Goal: Information Seeking & Learning: Find specific page/section

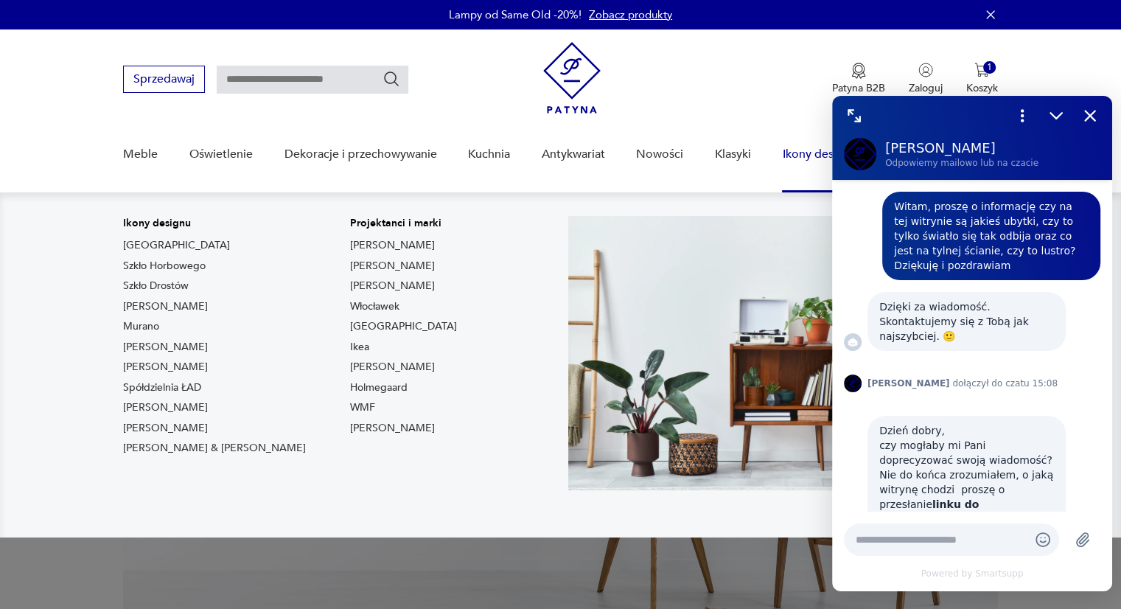
scroll to position [170, 0]
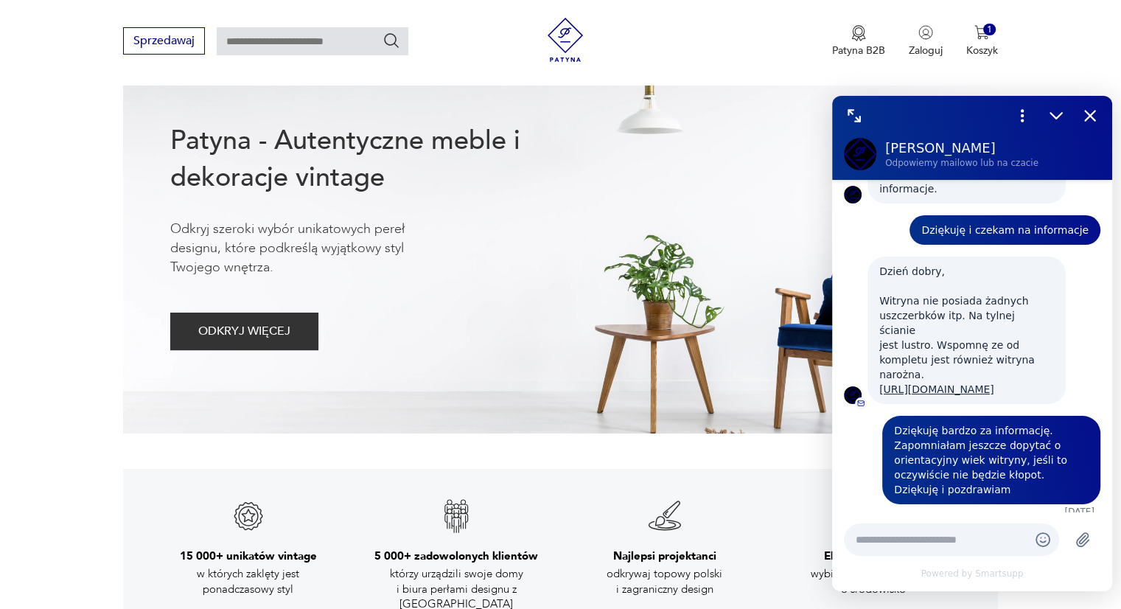
click at [1051, 120] on icon "Zmniejsz" at bounding box center [1056, 115] width 19 height 19
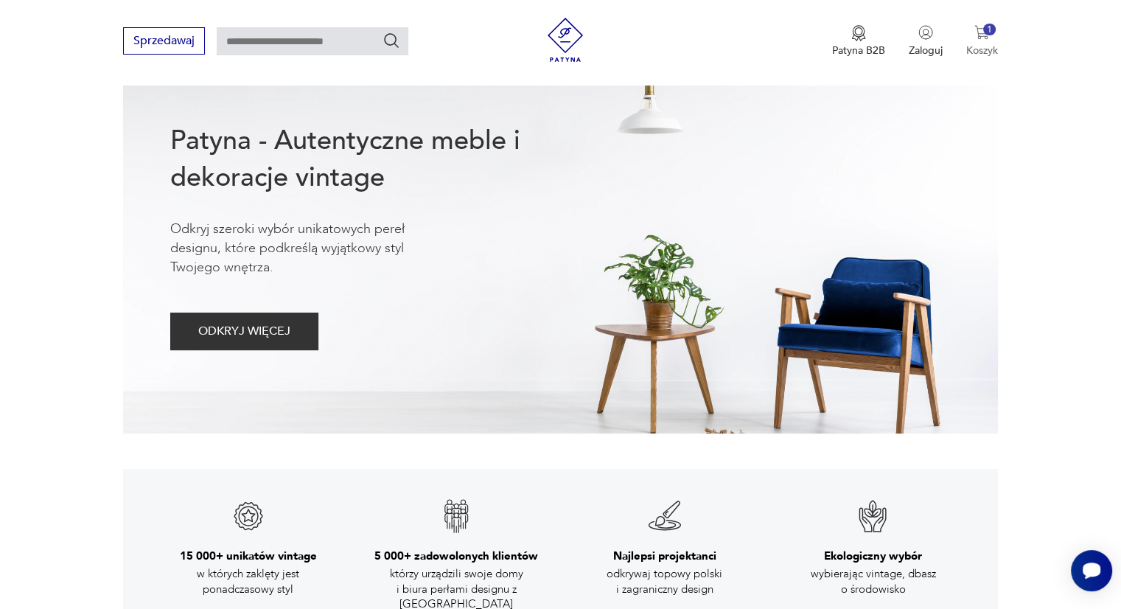
click at [972, 38] on button "1 Koszyk" at bounding box center [982, 41] width 32 height 32
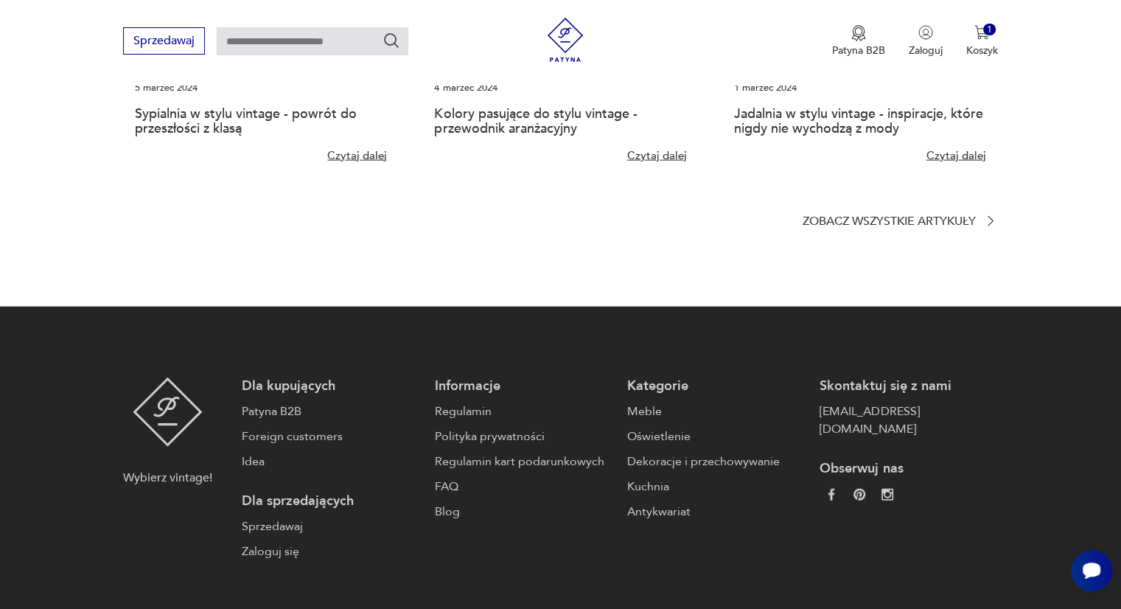
scroll to position [3532, 0]
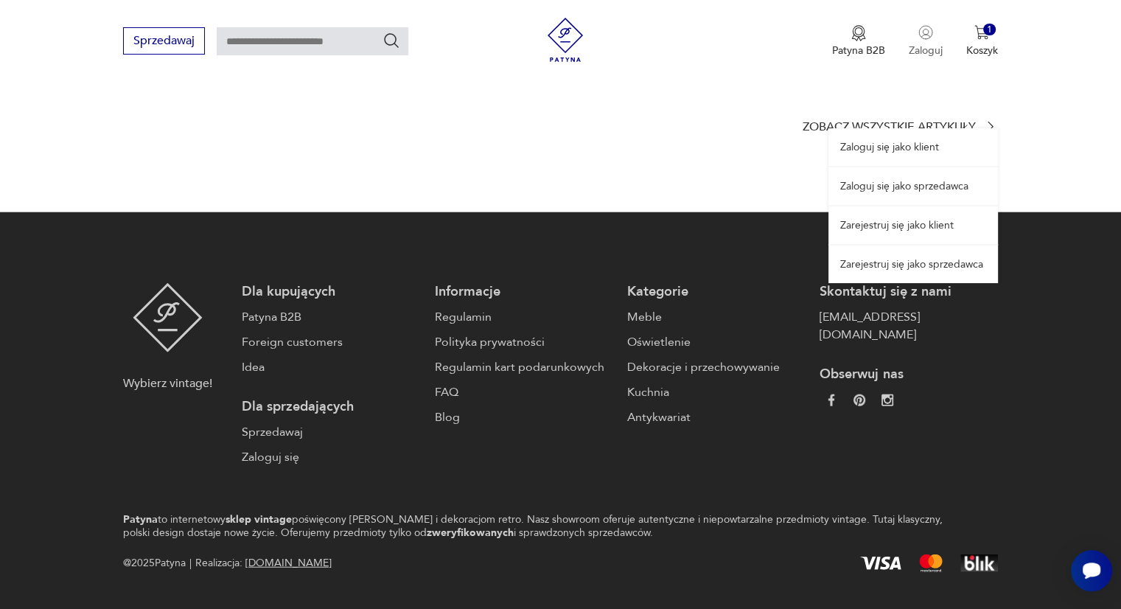
click at [925, 44] on p "Zaloguj" at bounding box center [926, 50] width 34 height 14
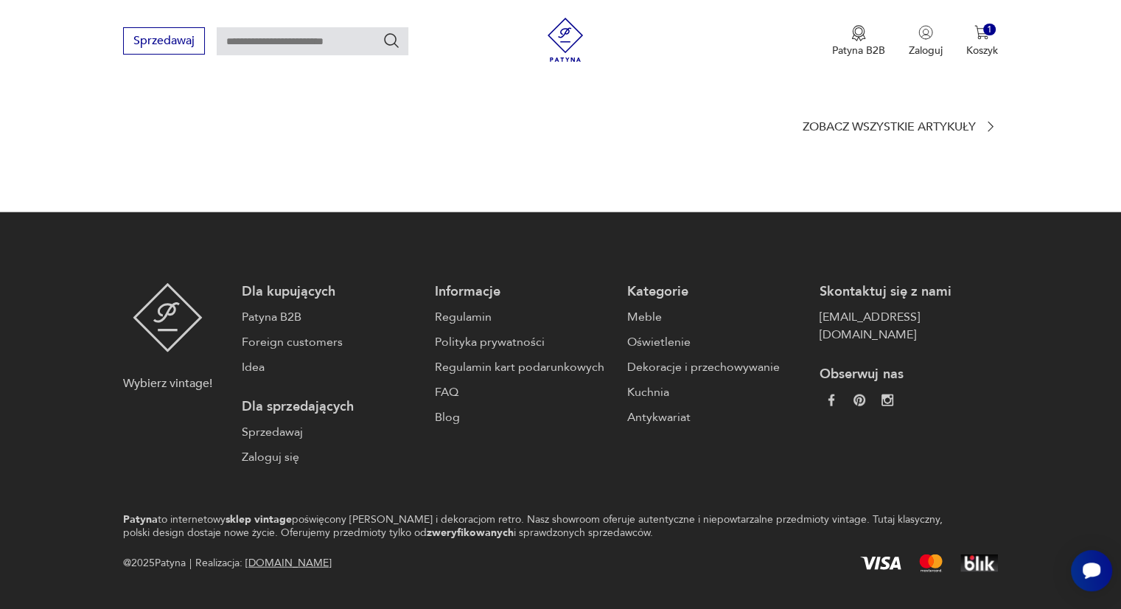
click at [578, 48] on img at bounding box center [565, 40] width 44 height 44
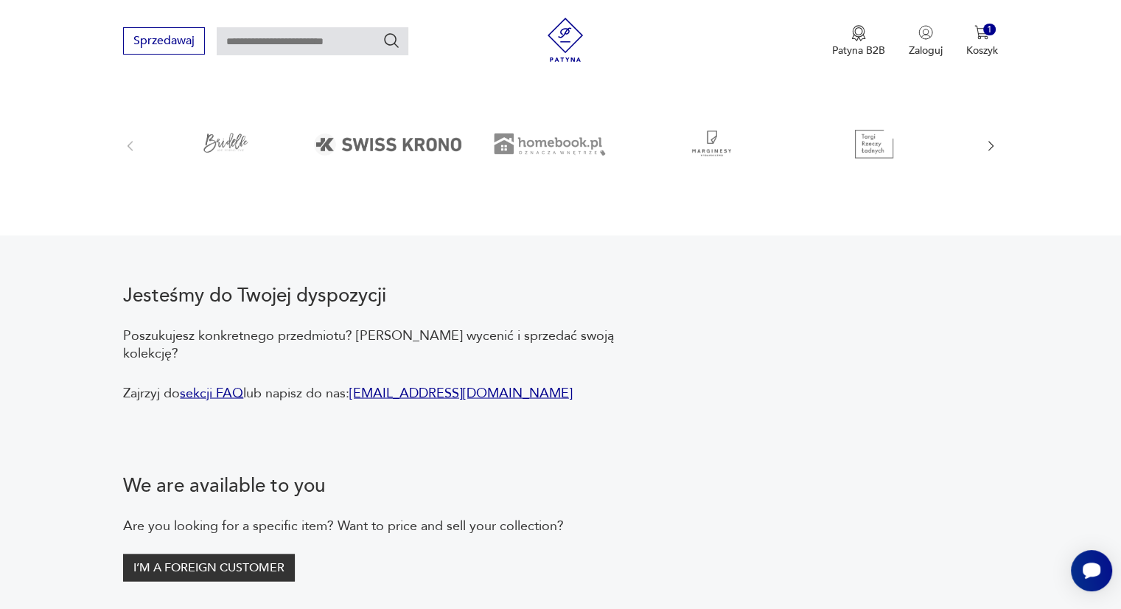
scroll to position [2650, 0]
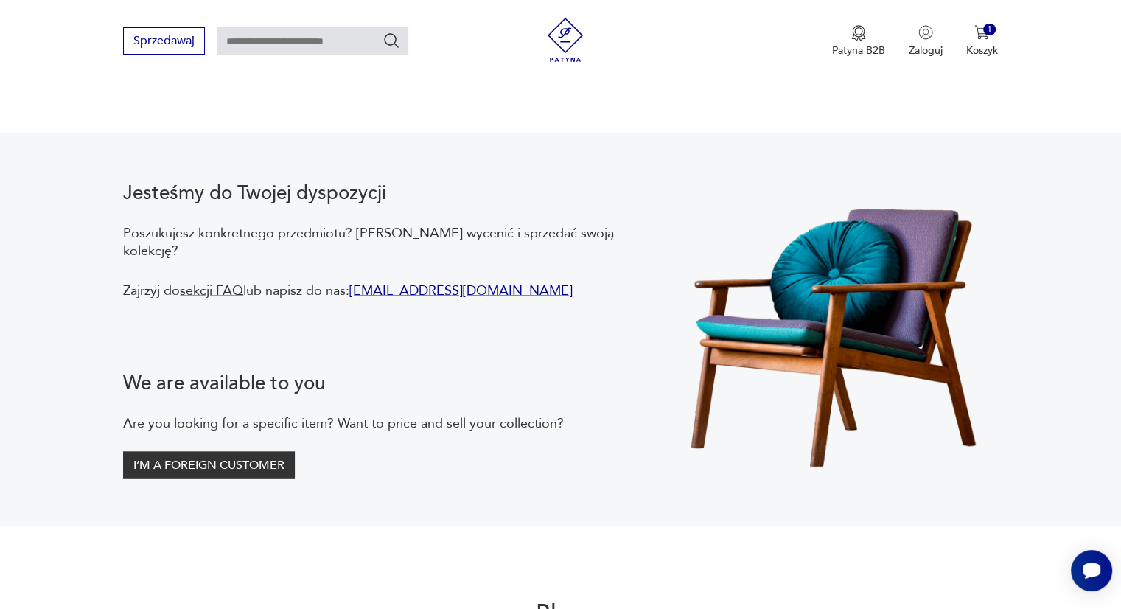
click at [222, 281] on link "sekcji FAQ" at bounding box center [211, 290] width 63 height 18
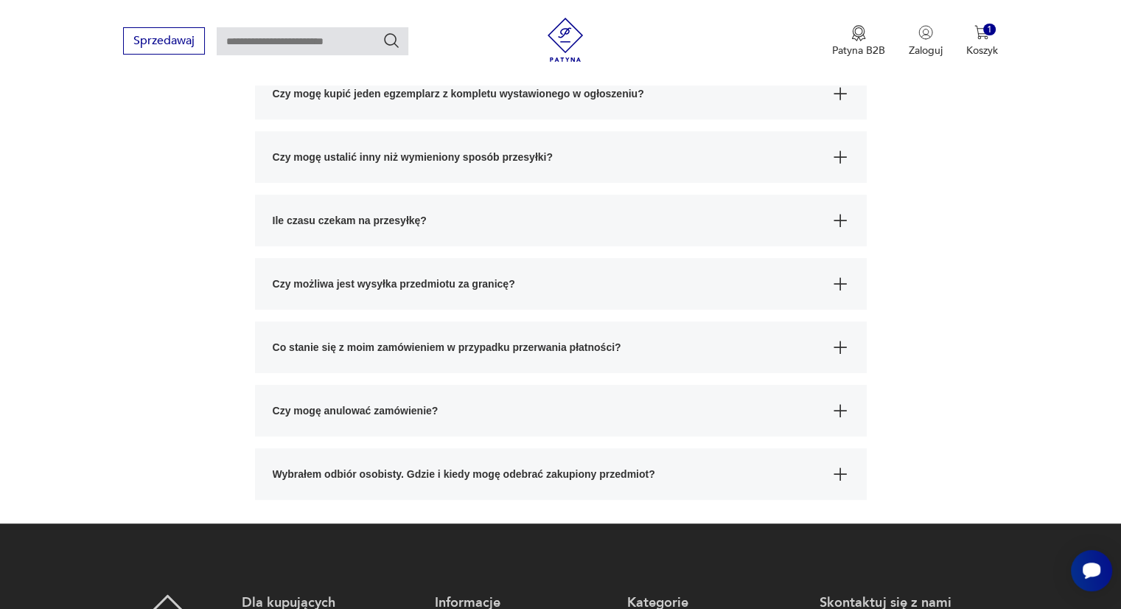
scroll to position [657, 0]
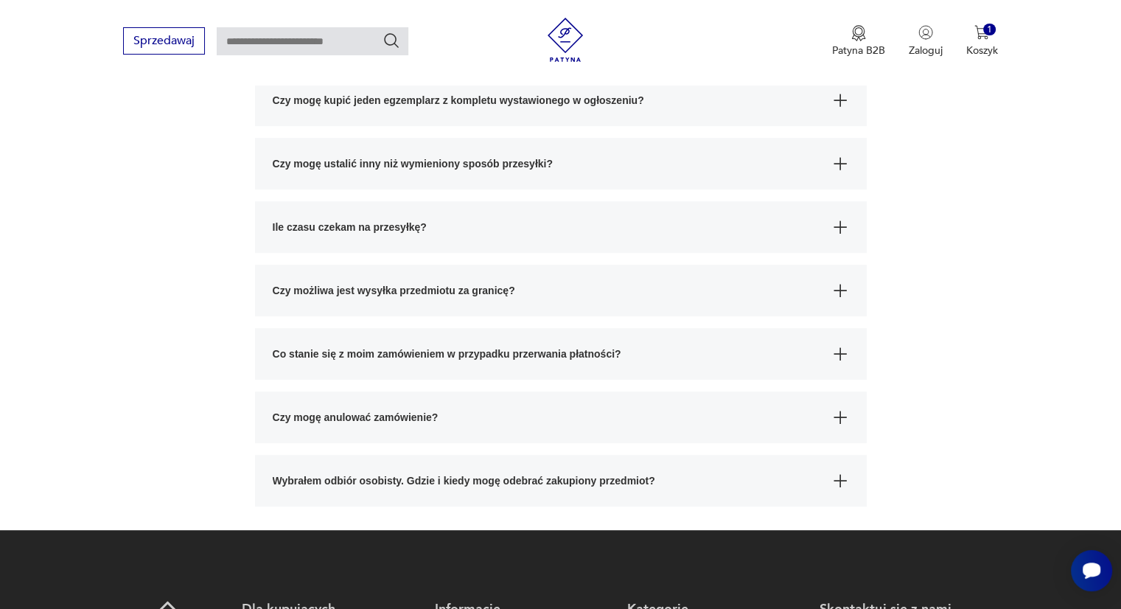
click at [376, 292] on span "Czy możliwa jest wysyłka przedmiotu za granicę?" at bounding box center [548, 291] width 550 height 52
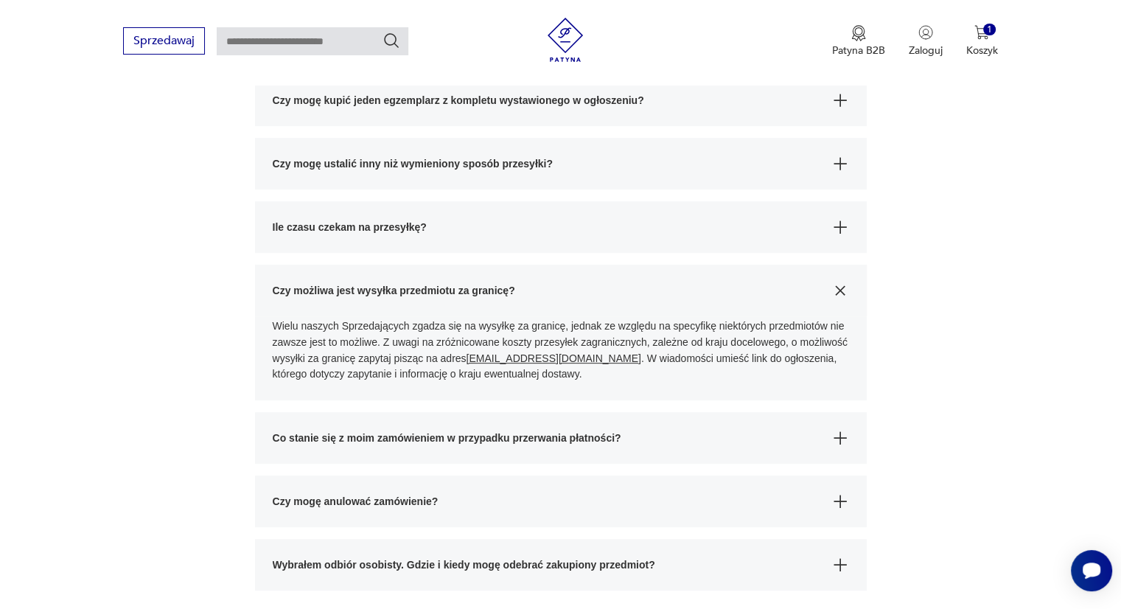
click at [217, 304] on section "FAQ Dla kupujących Dla sprzedających Czy Patyna jest właścicielem lub ma dostęp…" at bounding box center [560, 88] width 1121 height 1052
click at [295, 234] on span "Ile czasu czekam na przesyłkę?" at bounding box center [548, 227] width 550 height 52
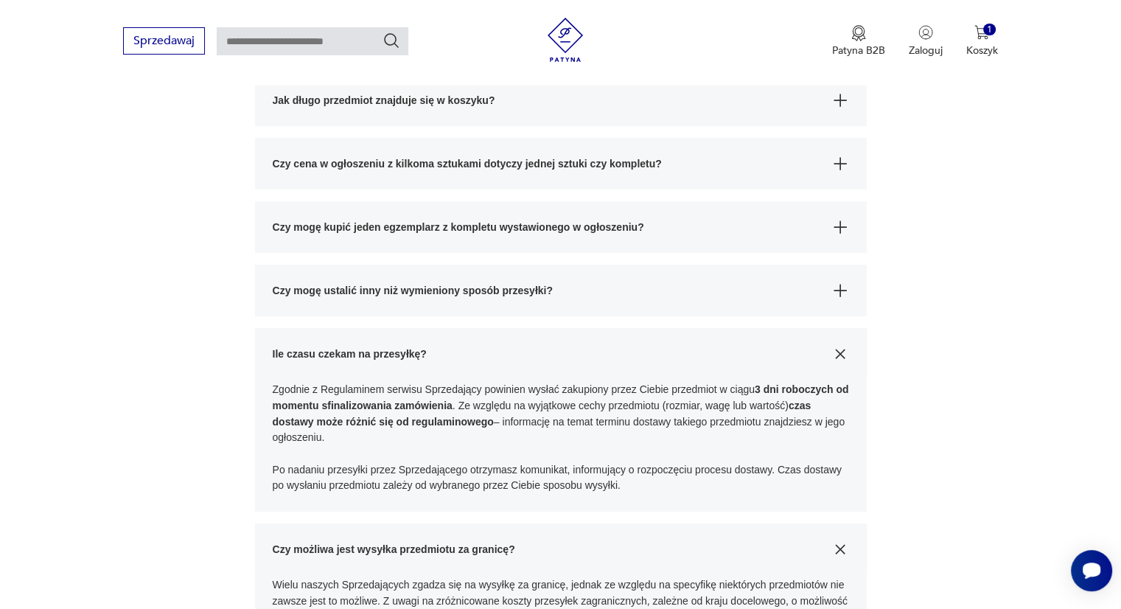
scroll to position [528, 0]
